Goal: Transaction & Acquisition: Subscribe to service/newsletter

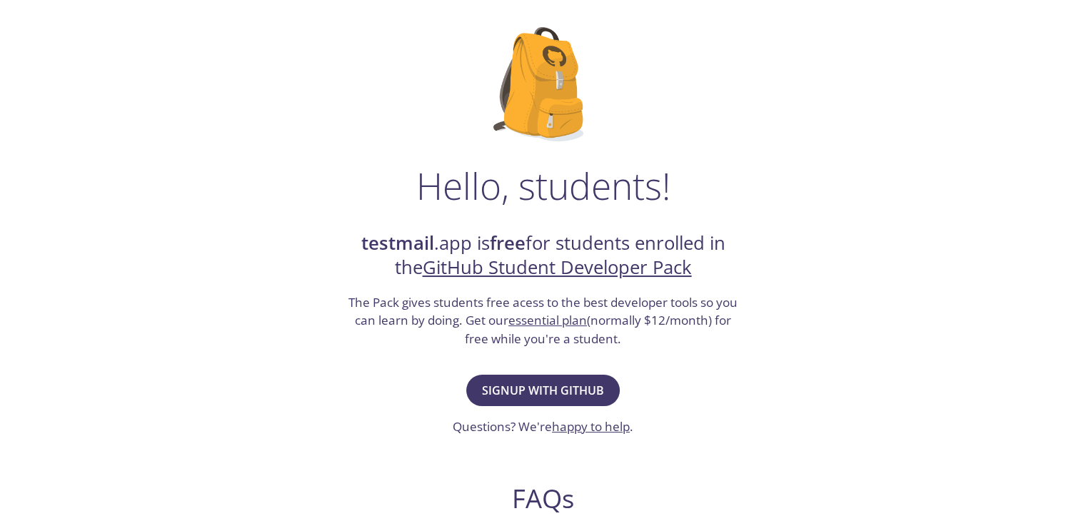
scroll to position [80, 0]
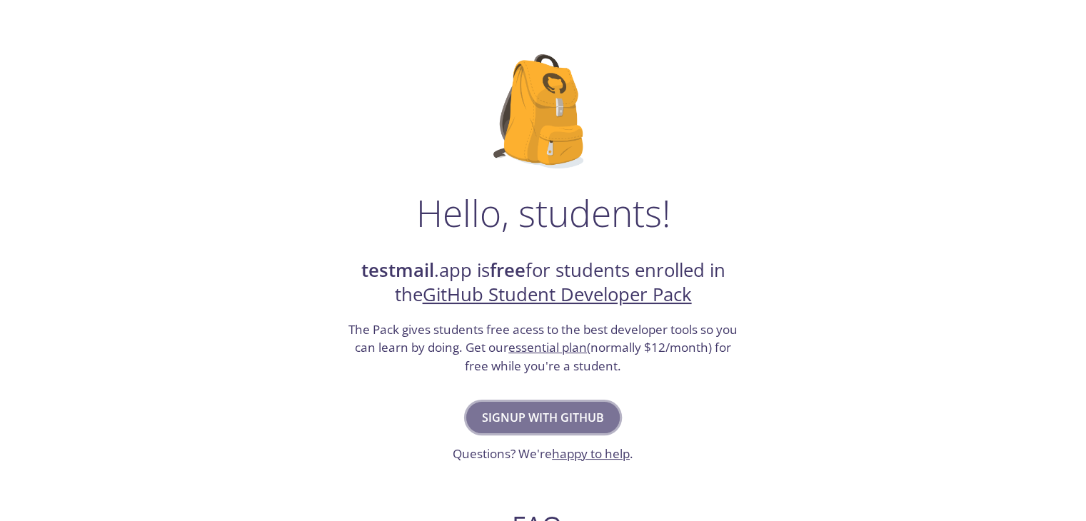
click at [565, 408] on span "Signup with GitHub" at bounding box center [543, 418] width 122 height 20
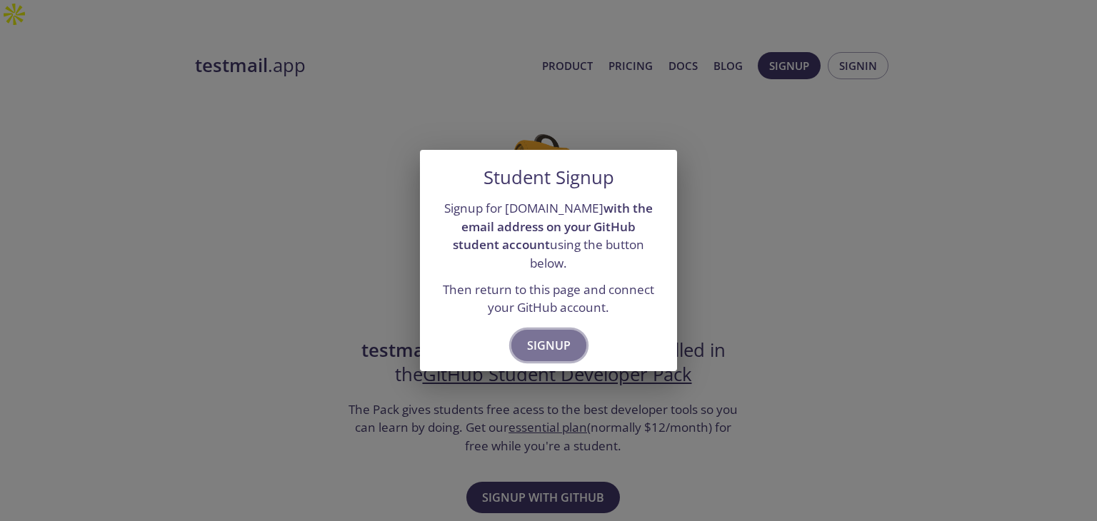
click at [538, 336] on span "Signup" at bounding box center [549, 346] width 44 height 20
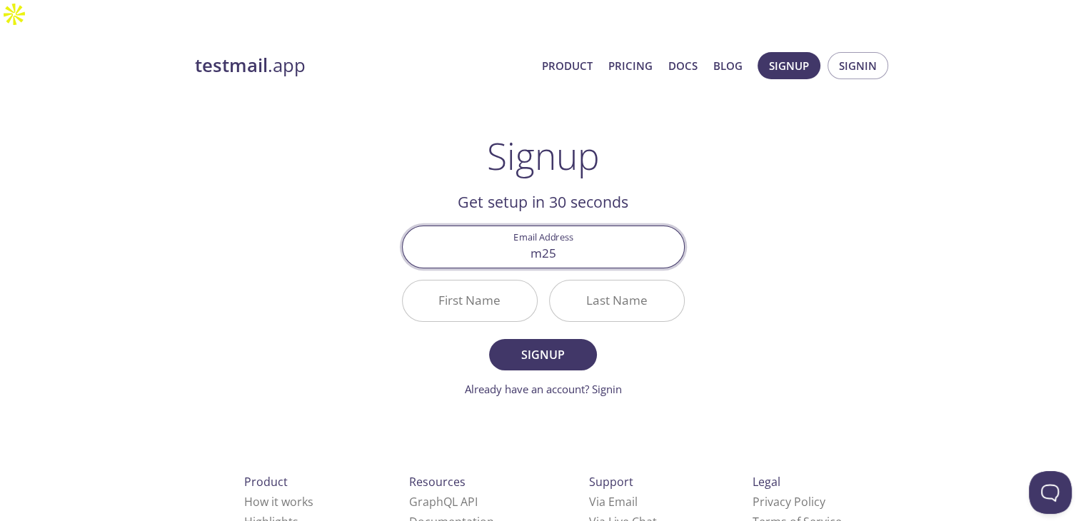
type input "[EMAIL_ADDRESS][DOMAIN_NAME]"
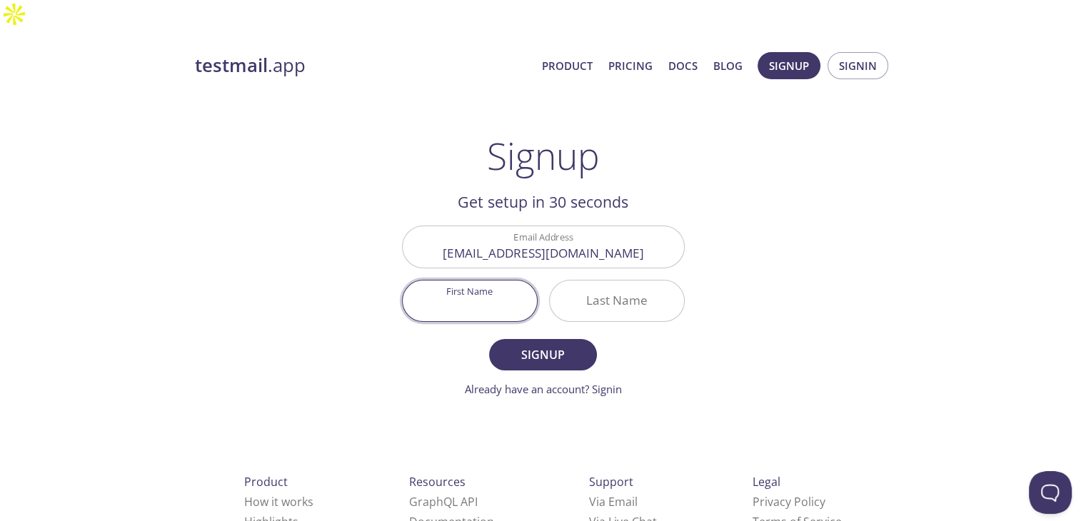
click at [485, 281] on input "First Name" at bounding box center [470, 301] width 134 height 41
type input "Jyoti"
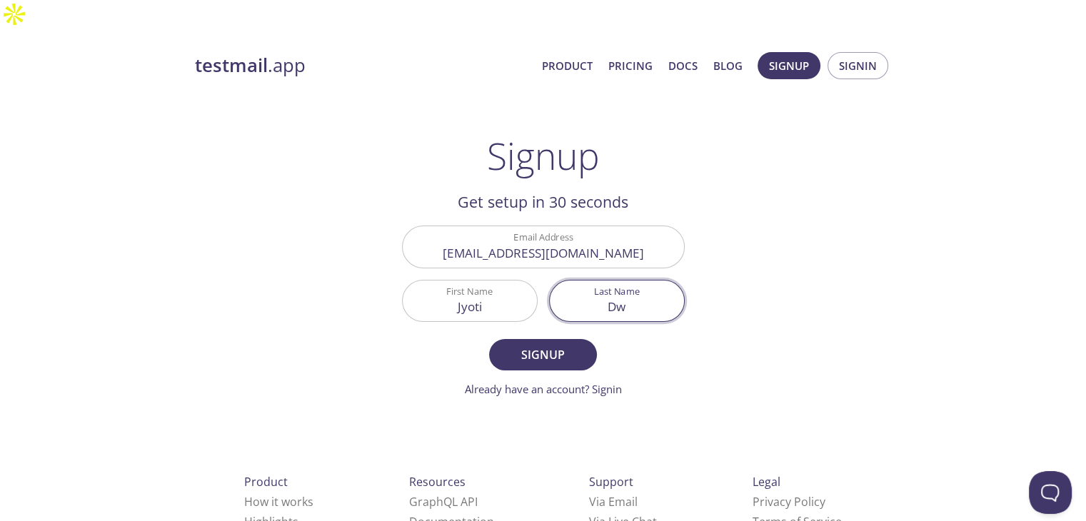
type input "D"
type input "IITJ"
click at [533, 345] on span "Signup" at bounding box center [543, 355] width 76 height 20
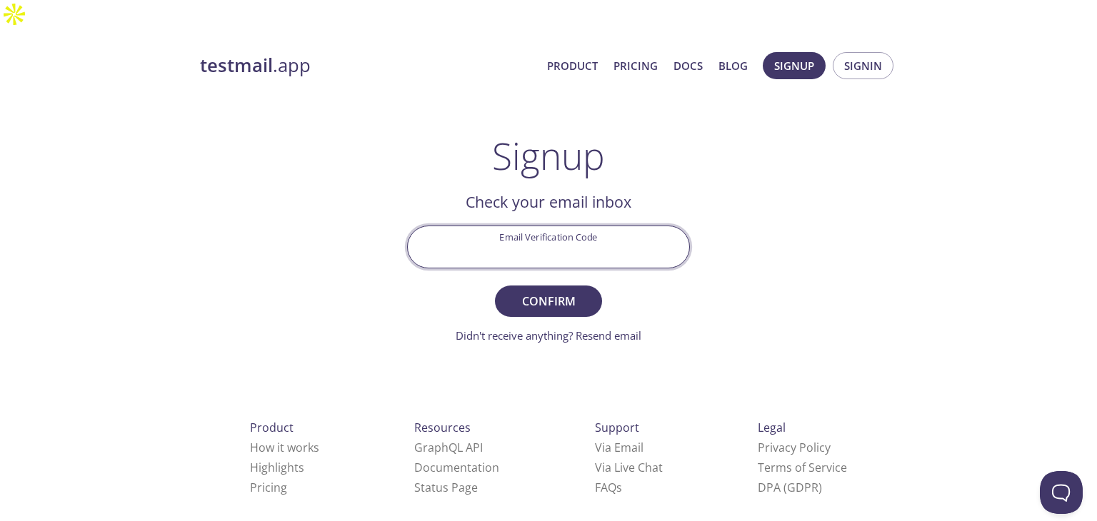
click at [537, 226] on input "Email Verification Code" at bounding box center [548, 246] width 281 height 41
paste input "1RLSRP1"
type input "1RLSRP1"
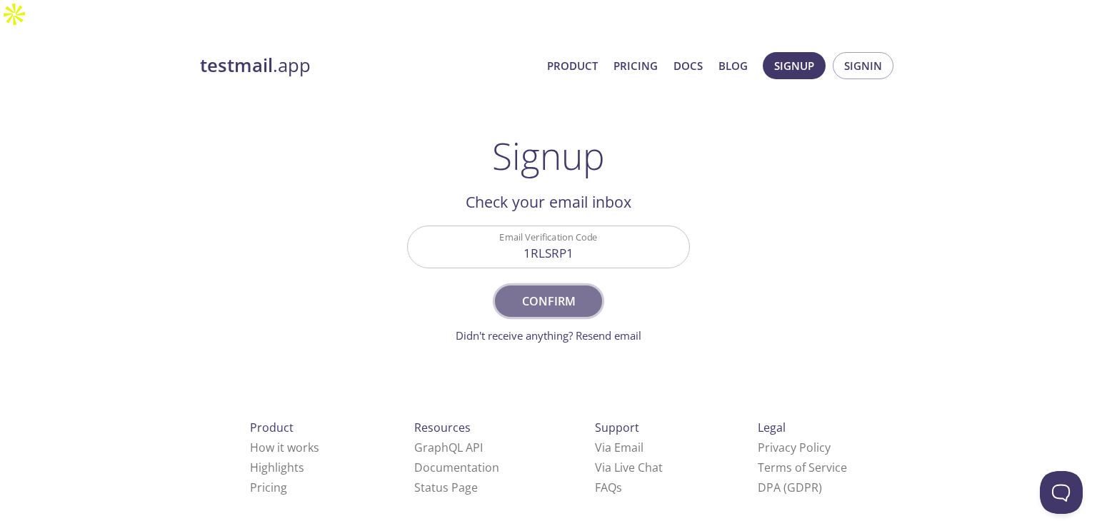
click at [554, 291] on span "Confirm" at bounding box center [548, 301] width 76 height 20
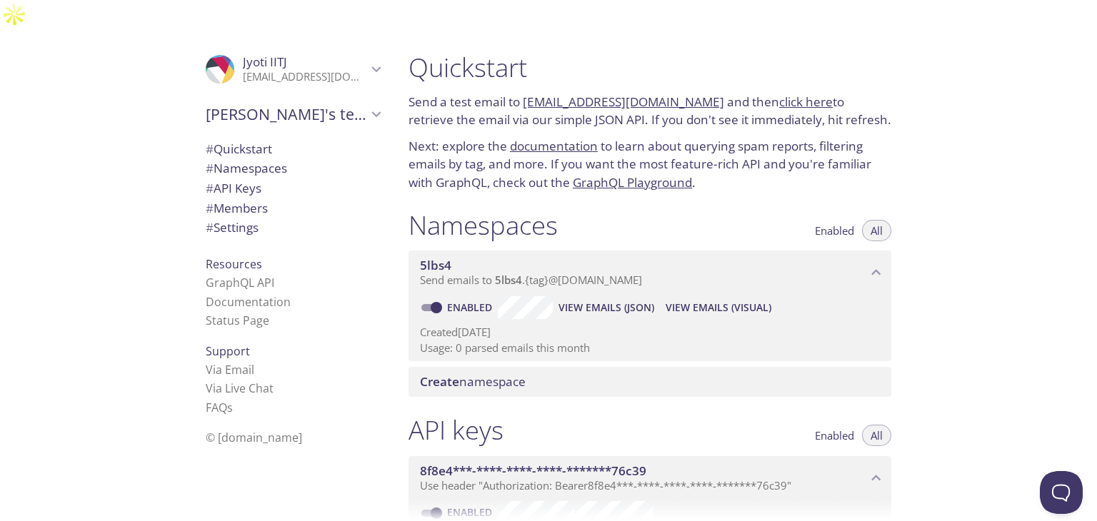
click at [791, 94] on link "click here" at bounding box center [806, 102] width 54 height 16
click at [1026, 174] on div "Quickstart Send a test email to 5lbs4.test@inbox.testmail.app and then click he…" at bounding box center [747, 289] width 700 height 521
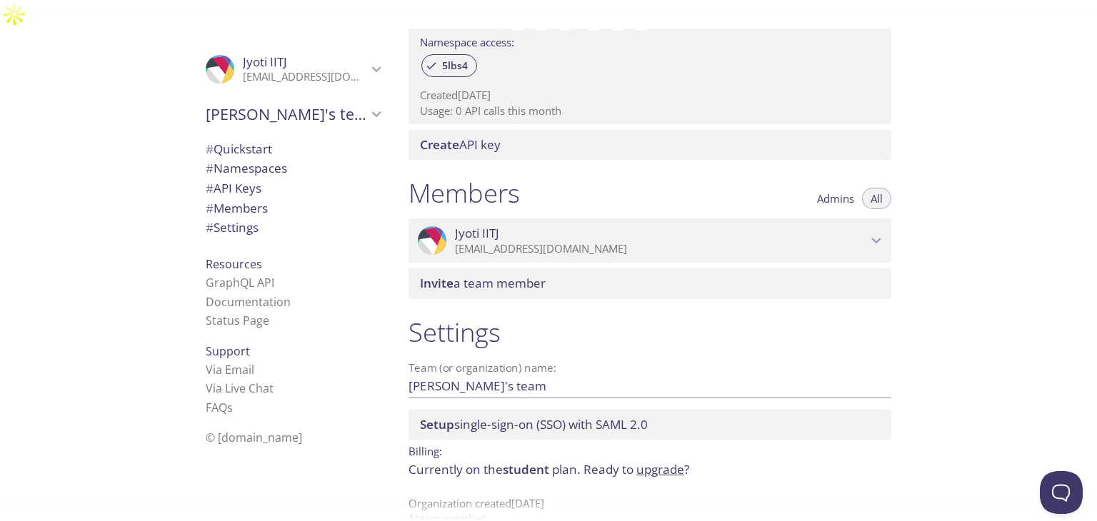
scroll to position [483, 0]
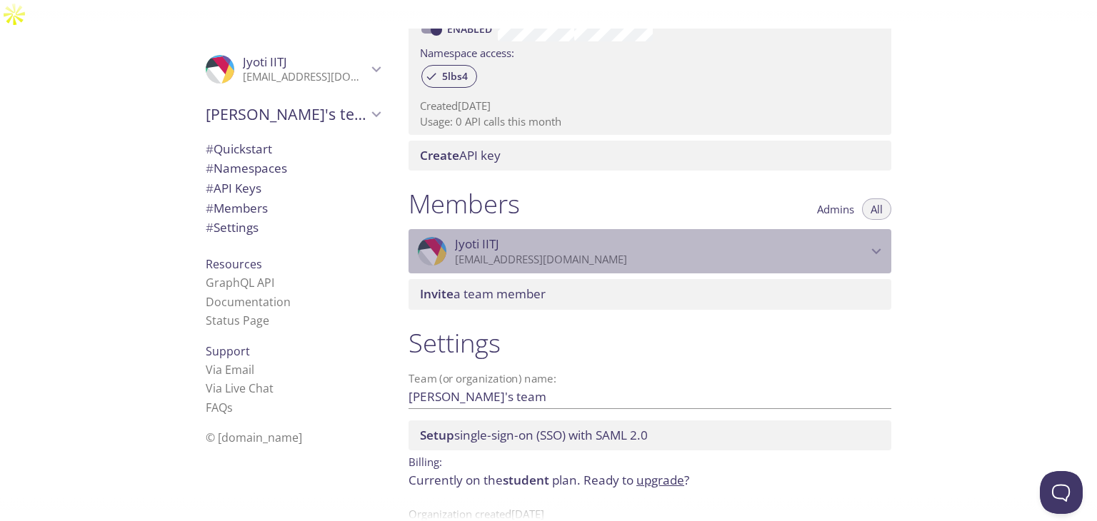
click at [565, 229] on div ".cls-1 { fill: #6d5ca8; } .cls-2 { fill: #3fc191; } .cls-3 { fill: #3b4752; } .…" at bounding box center [649, 251] width 483 height 44
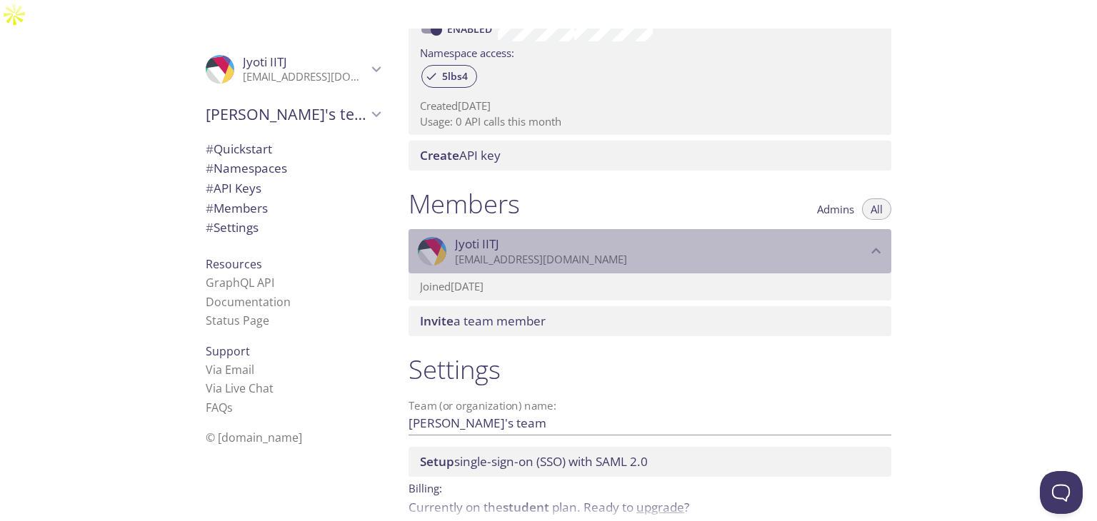
click at [565, 229] on div ".cls-1 { fill: #6d5ca8; } .cls-2 { fill: #3fc191; } .cls-3 { fill: #3b4752; } .…" at bounding box center [649, 251] width 483 height 44
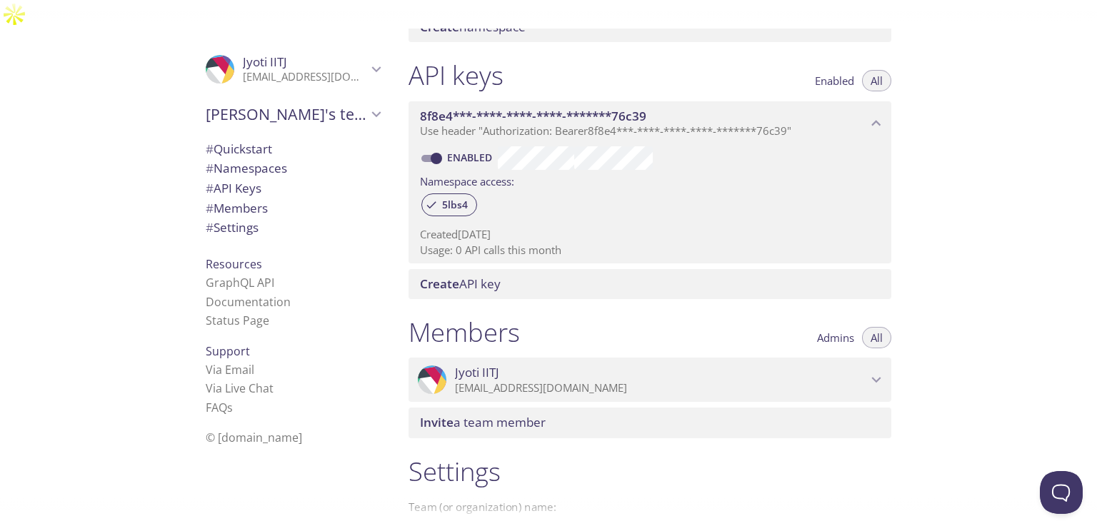
scroll to position [355, 0]
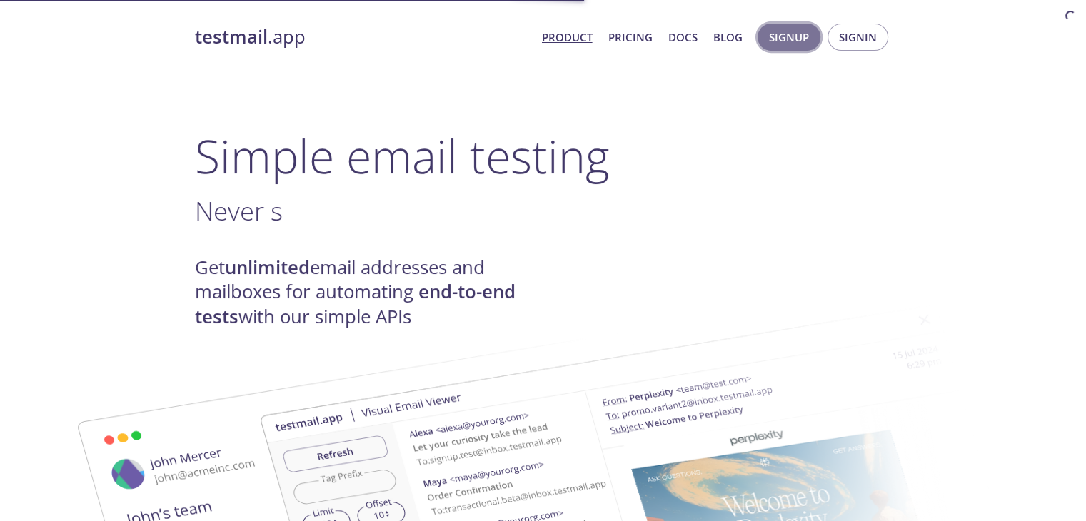
click at [794, 41] on span "Signup" at bounding box center [789, 37] width 40 height 19
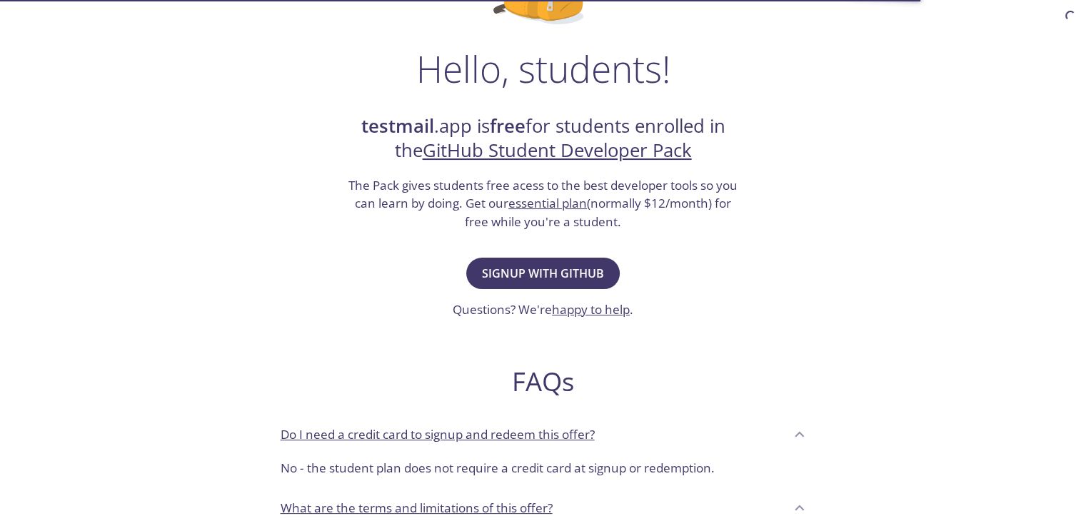
scroll to position [233, 0]
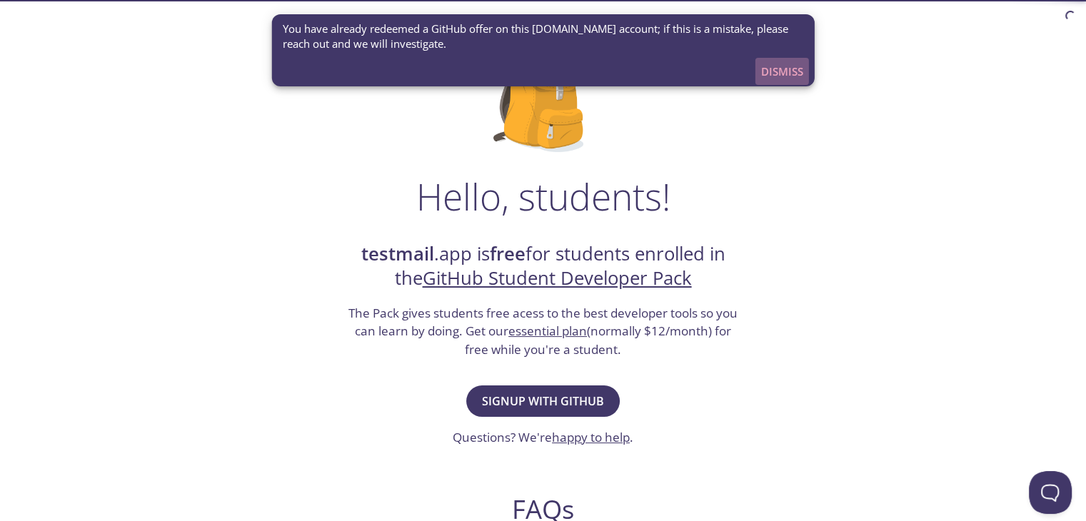
click at [777, 62] on span "Dismiss" at bounding box center [782, 71] width 42 height 19
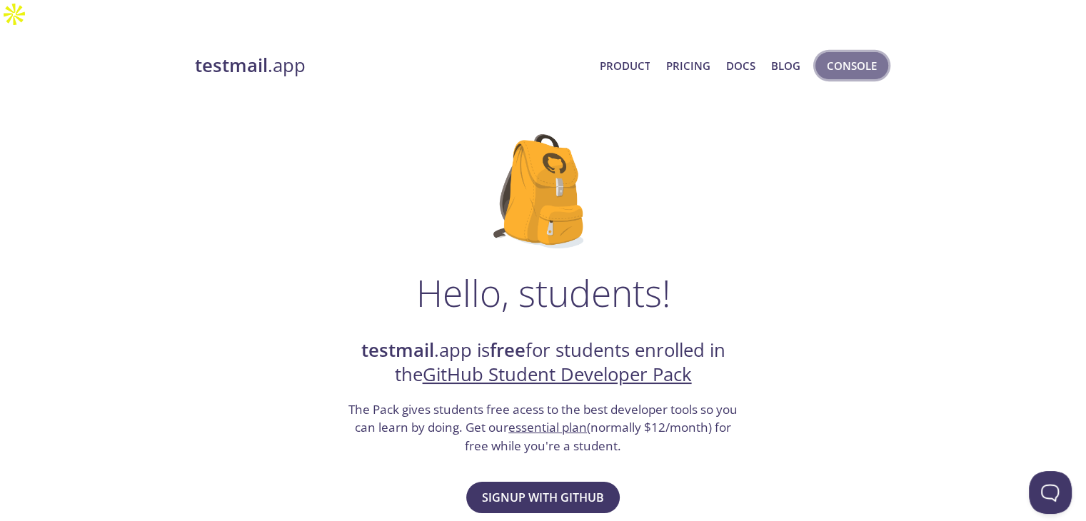
click at [845, 56] on span "Console" at bounding box center [852, 65] width 50 height 19
